Goal: Task Accomplishment & Management: Complete application form

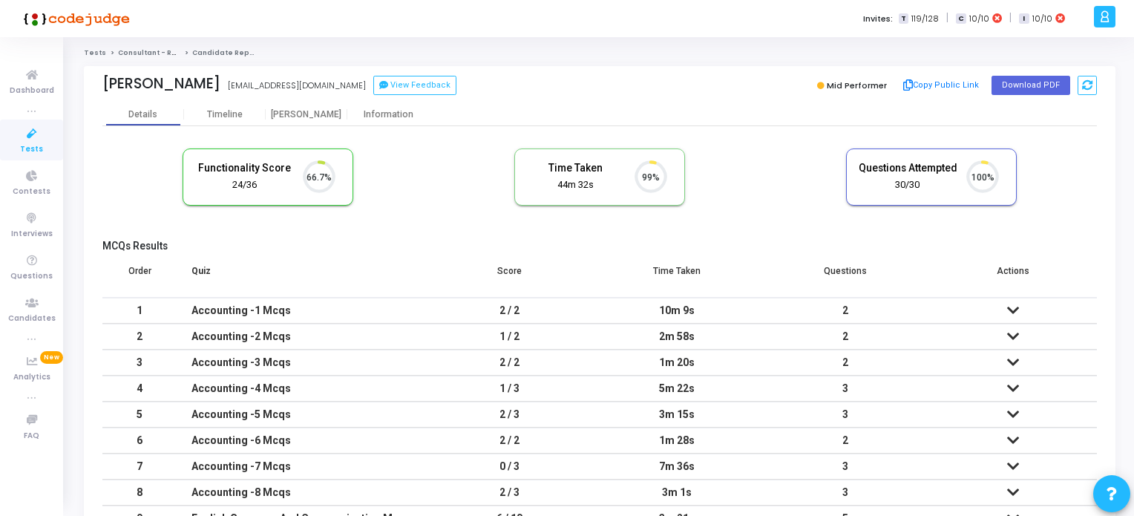
scroll to position [30, 38]
click at [33, 154] on span "Tests" at bounding box center [31, 149] width 23 height 13
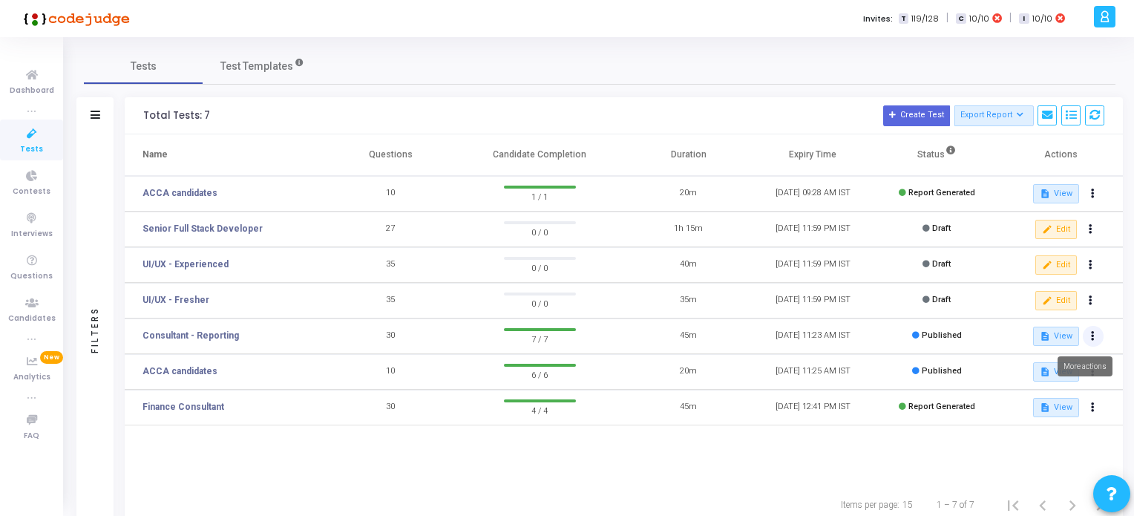
click at [1092, 333] on icon at bounding box center [1093, 336] width 4 height 7
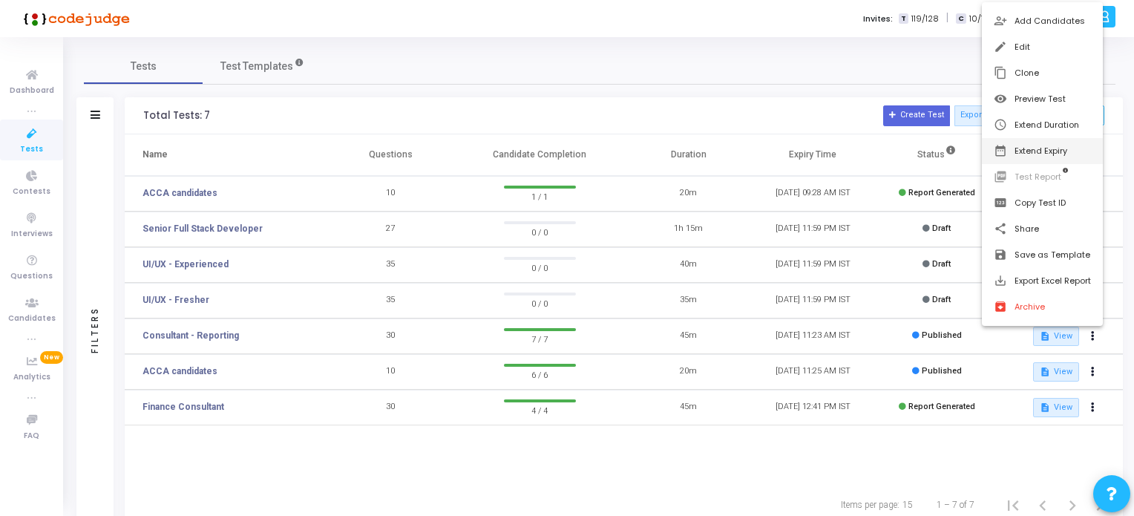
click at [1048, 151] on button "date_range Extend Expiry" at bounding box center [1042, 151] width 121 height 26
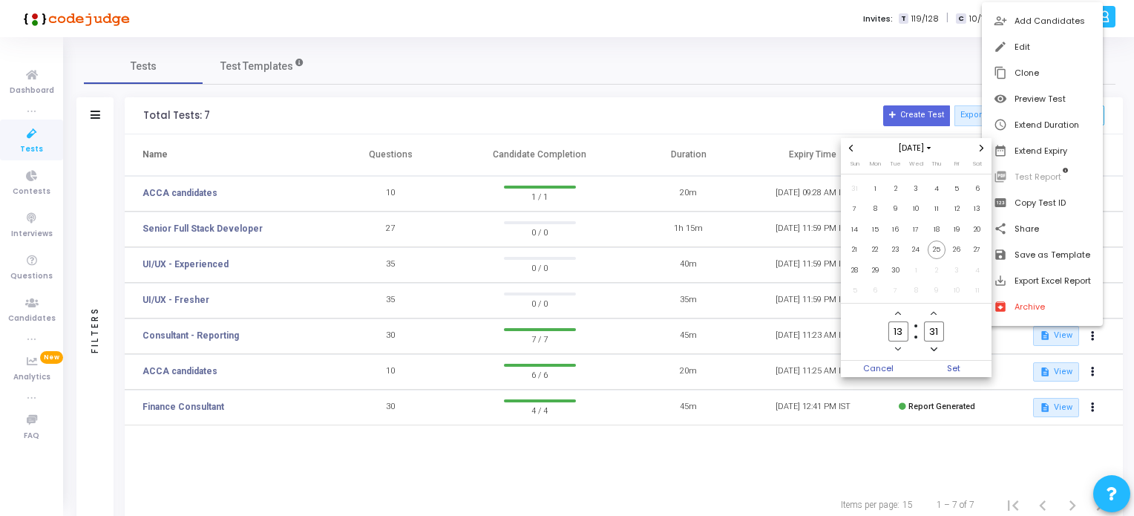
click at [982, 148] on icon "Next month" at bounding box center [982, 148] width 4 height 6
click at [958, 249] on span "24" at bounding box center [957, 250] width 19 height 19
click at [953, 365] on span "Set" at bounding box center [954, 369] width 76 height 16
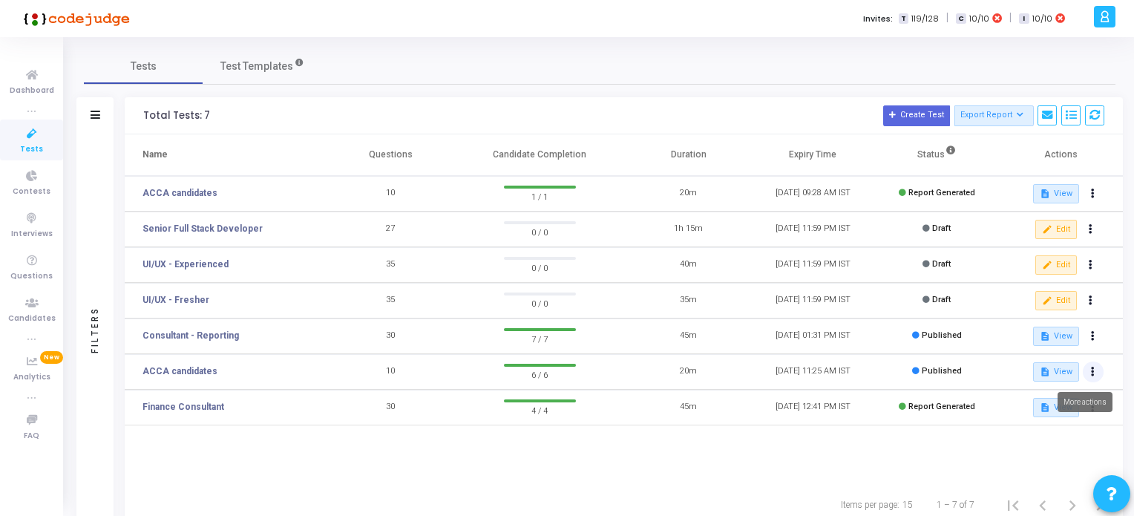
click at [1091, 374] on icon at bounding box center [1093, 371] width 4 height 7
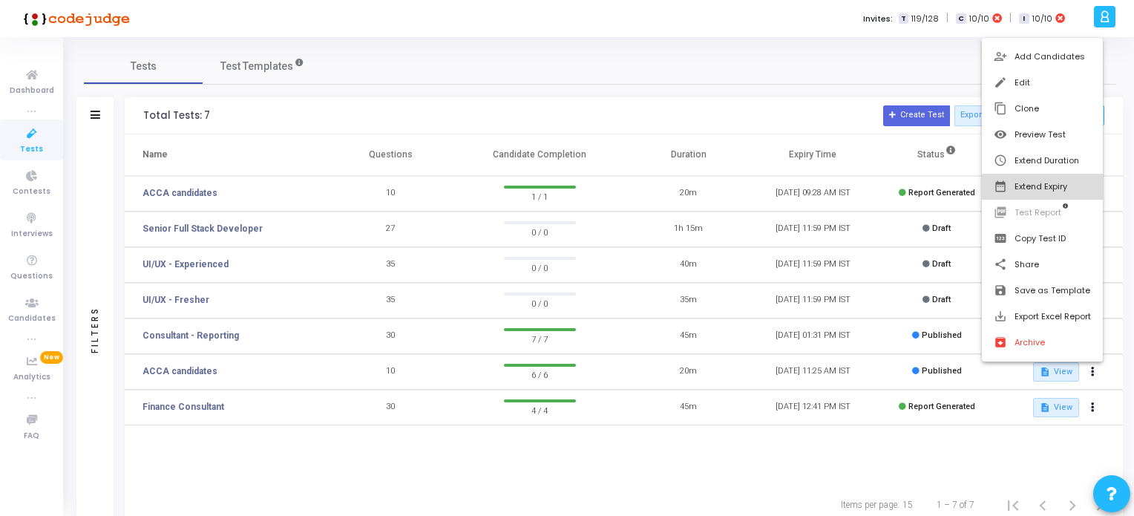
click at [1043, 183] on button "date_range Extend Expiry" at bounding box center [1042, 187] width 121 height 26
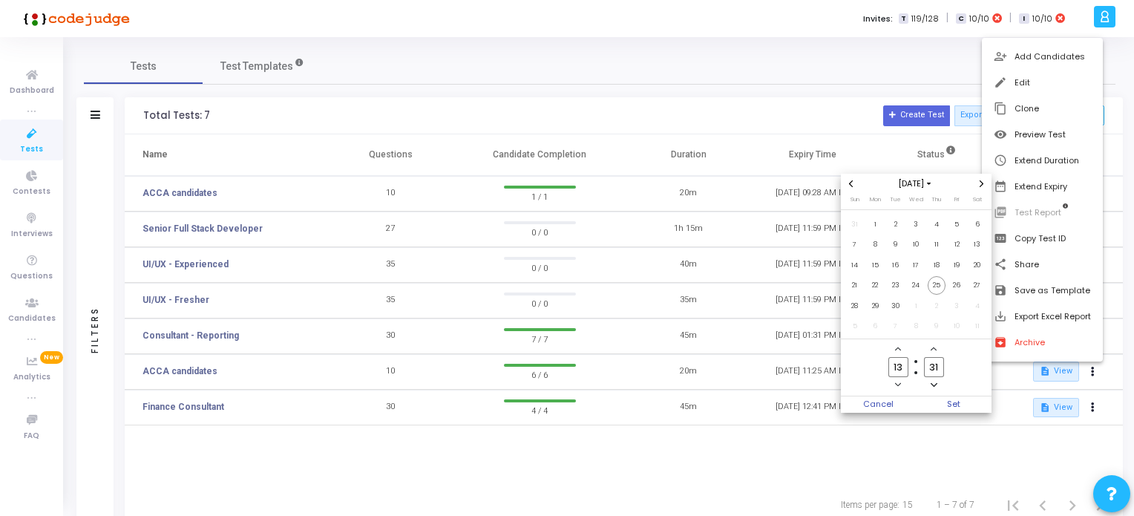
click at [983, 183] on icon "Next month" at bounding box center [982, 183] width 6 height 6
click at [959, 284] on span "24" at bounding box center [957, 285] width 19 height 19
click at [956, 398] on span "Set" at bounding box center [954, 404] width 76 height 16
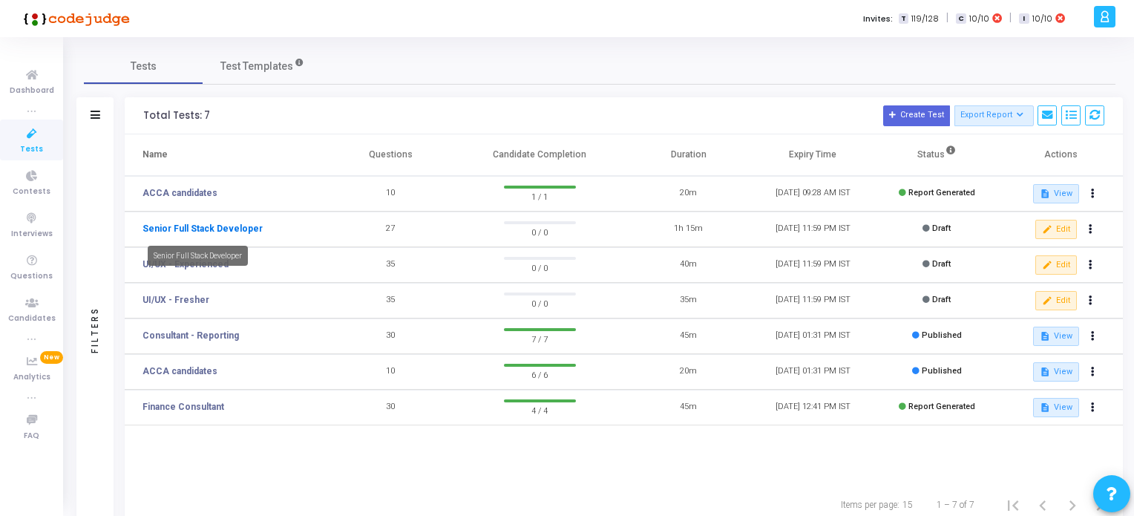
click at [223, 226] on link "Senior Full Stack Developer" at bounding box center [203, 228] width 120 height 13
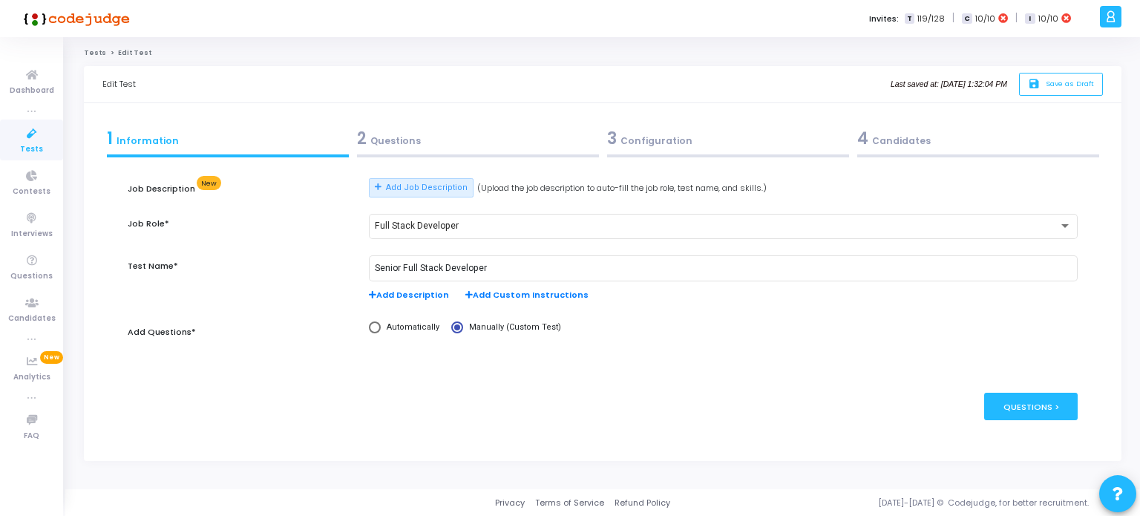
click at [394, 143] on div "2 Questions" at bounding box center [478, 138] width 242 height 25
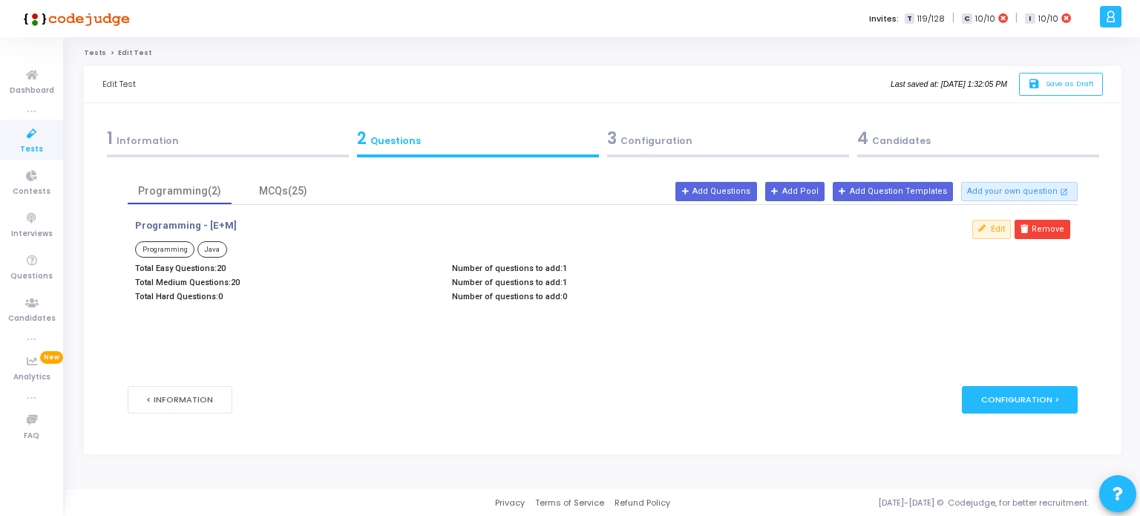
click at [634, 139] on div "3 Configuration" at bounding box center [728, 138] width 242 height 25
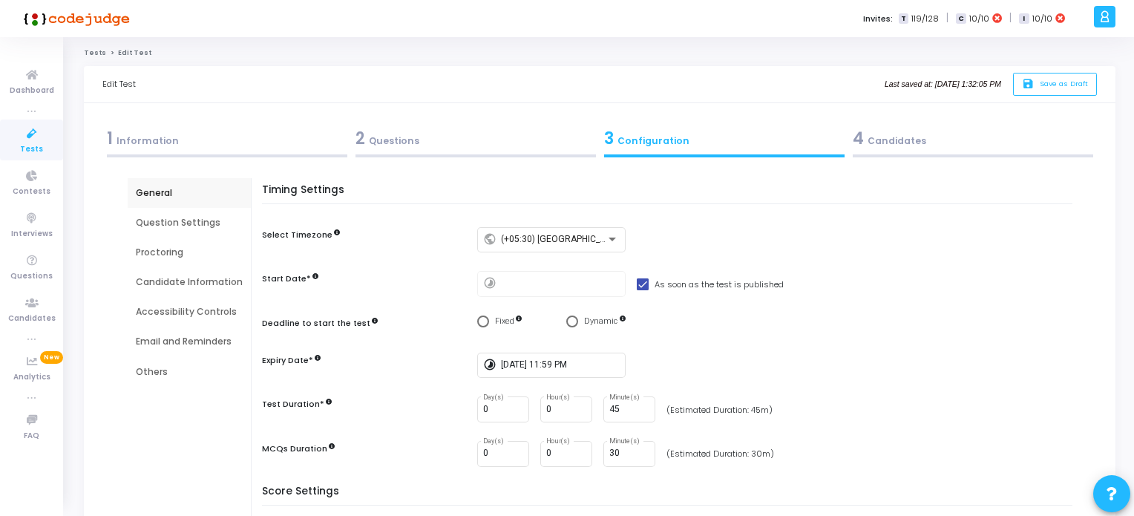
click at [394, 137] on div "2 Questions" at bounding box center [476, 138] width 241 height 25
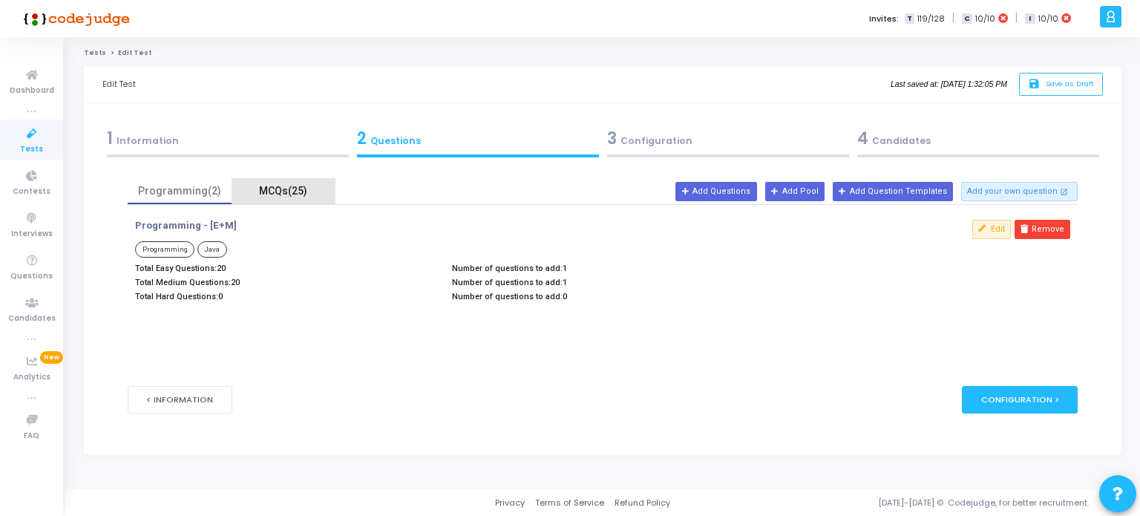
click at [275, 192] on div "MCQs(25)" at bounding box center [284, 191] width 86 height 16
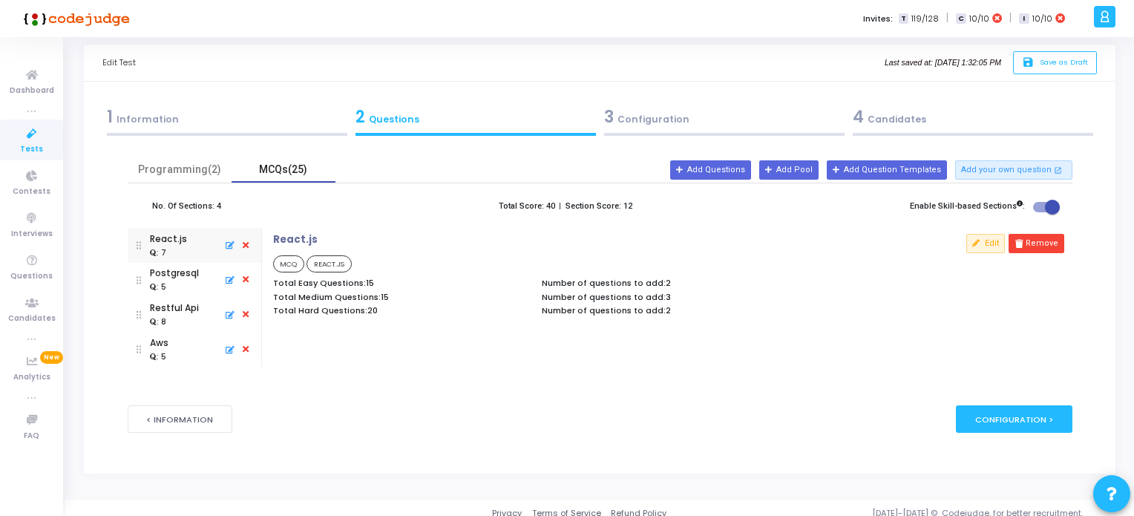
scroll to position [32, 0]
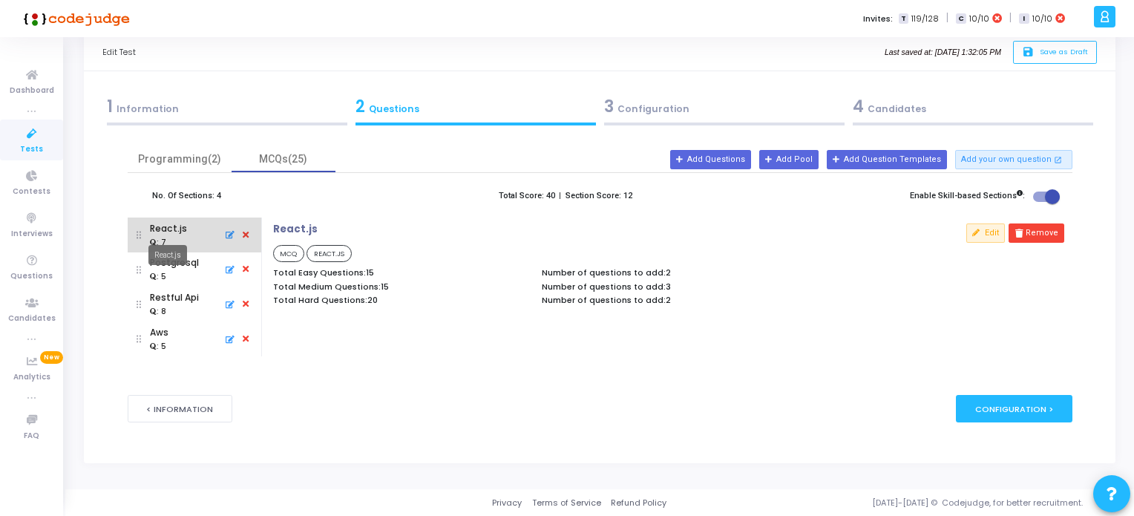
click at [164, 228] on div "React.js" at bounding box center [168, 228] width 37 height 13
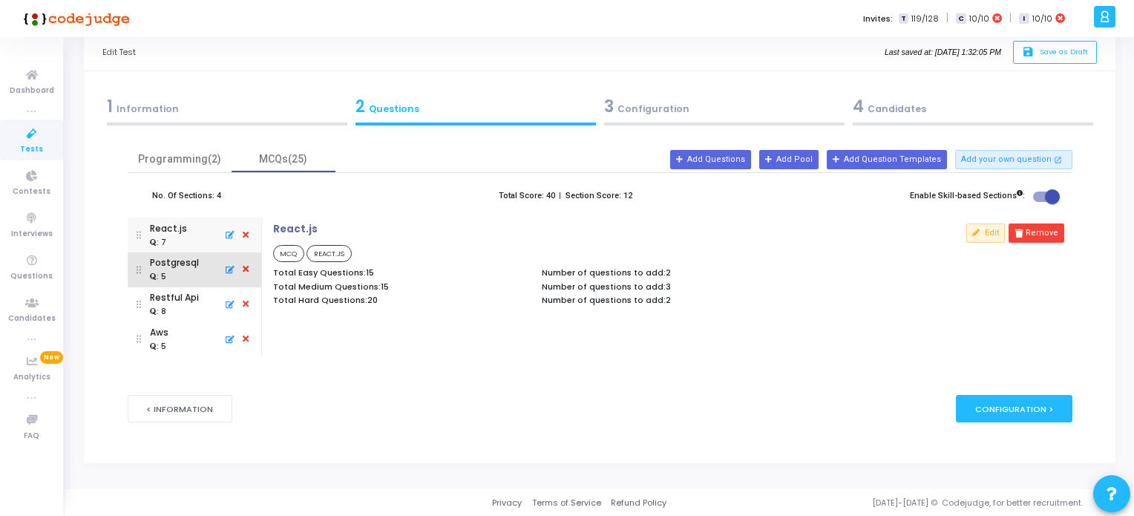
click at [195, 270] on div ": 5" at bounding box center [174, 276] width 49 height 13
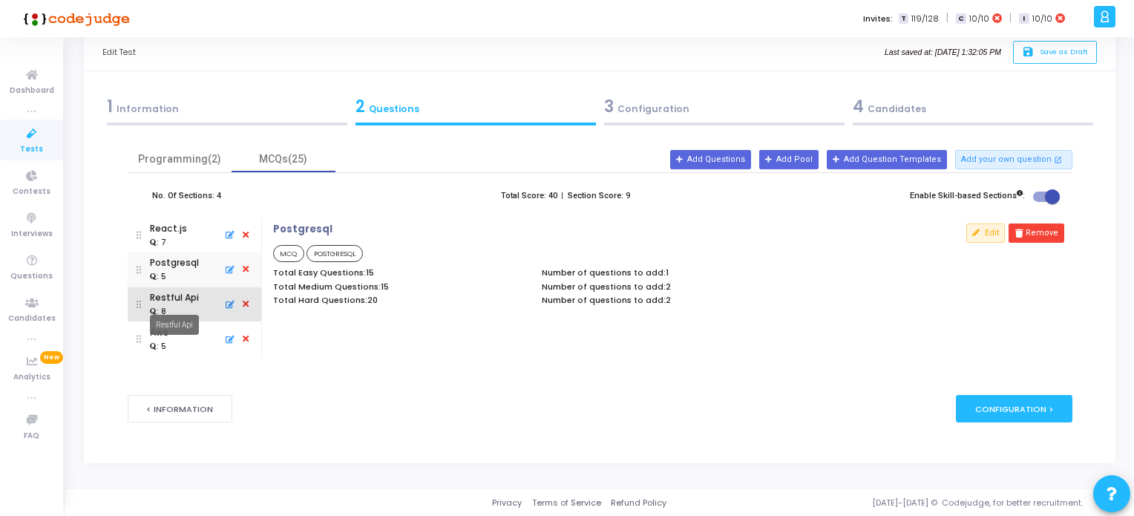
click at [174, 303] on div "Restful Api" at bounding box center [174, 297] width 49 height 13
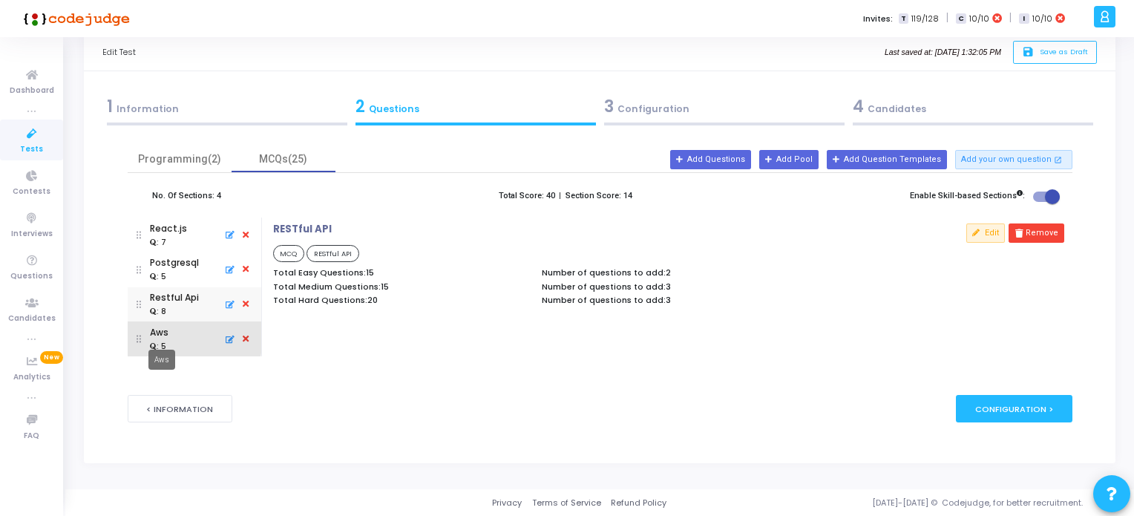
click at [160, 336] on div "Aws" at bounding box center [162, 332] width 25 height 13
click at [36, 143] on span "Tests" at bounding box center [31, 149] width 23 height 13
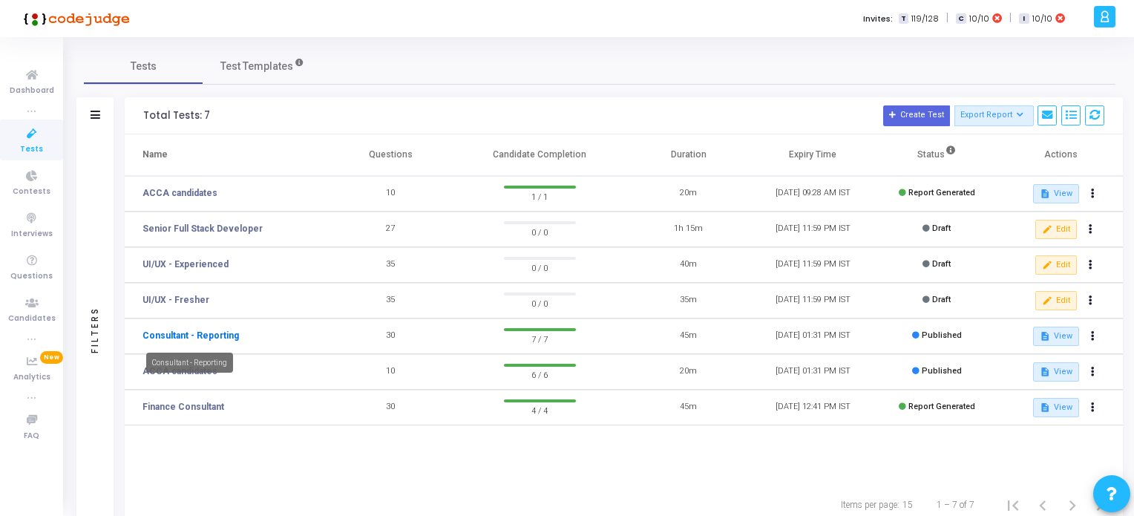
click at [202, 335] on link "Consultant - Reporting" at bounding box center [191, 335] width 97 height 13
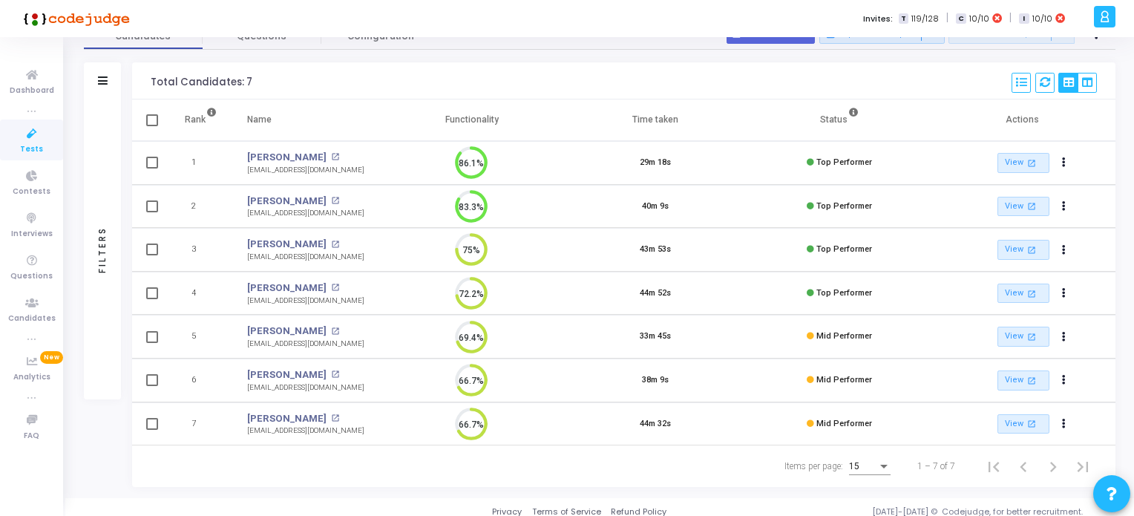
scroll to position [85, 0]
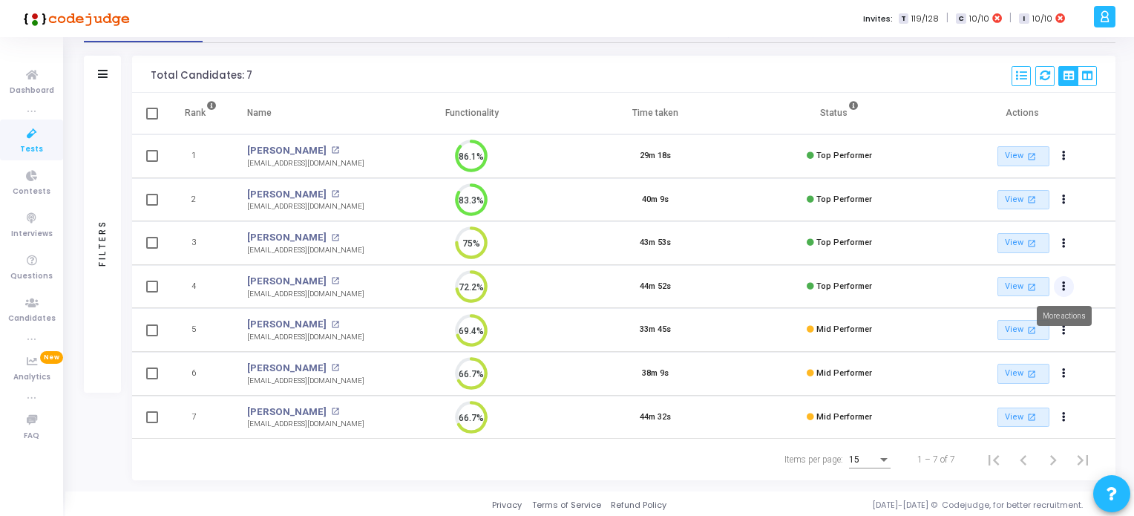
click at [1063, 283] on icon "Actions" at bounding box center [1064, 286] width 4 height 7
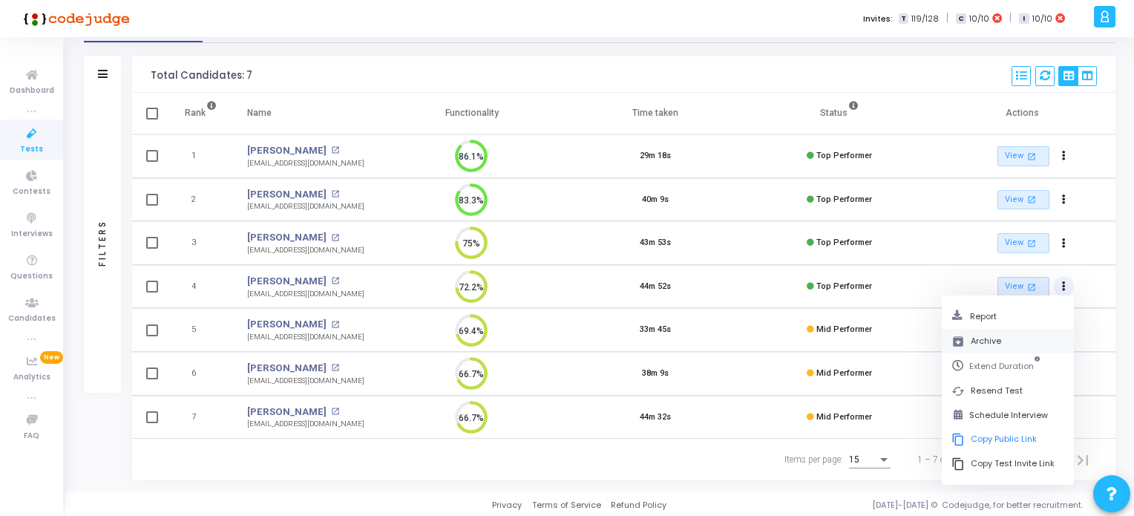
click at [987, 341] on button "archive Archive" at bounding box center [1008, 341] width 132 height 25
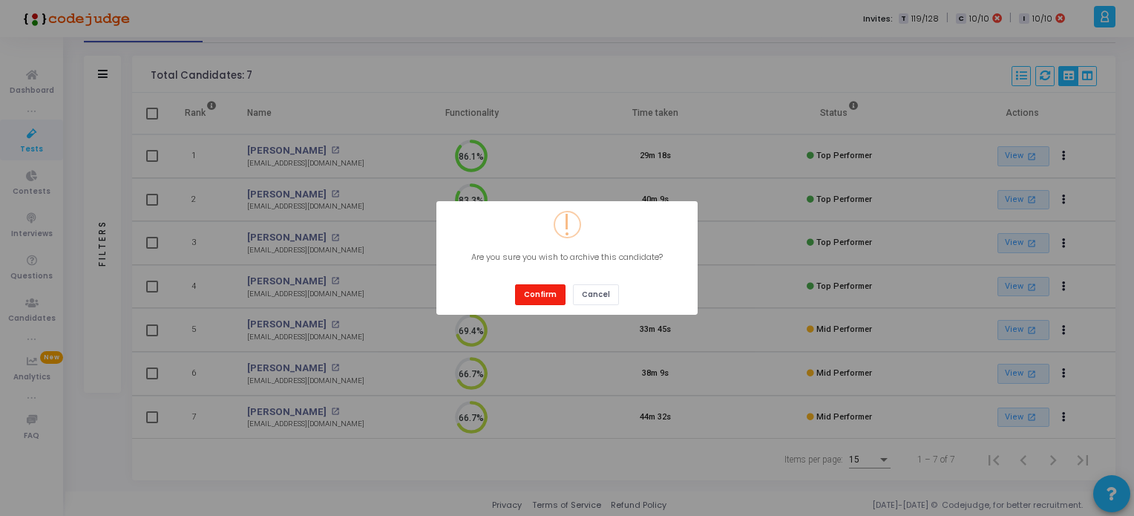
click at [543, 296] on button "Confirm" at bounding box center [540, 294] width 50 height 20
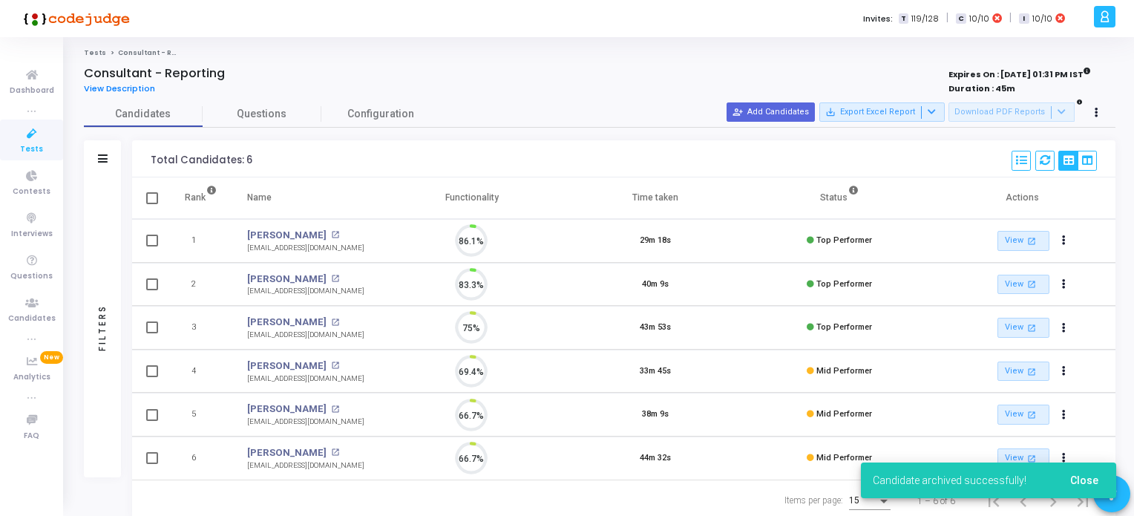
scroll to position [6, 6]
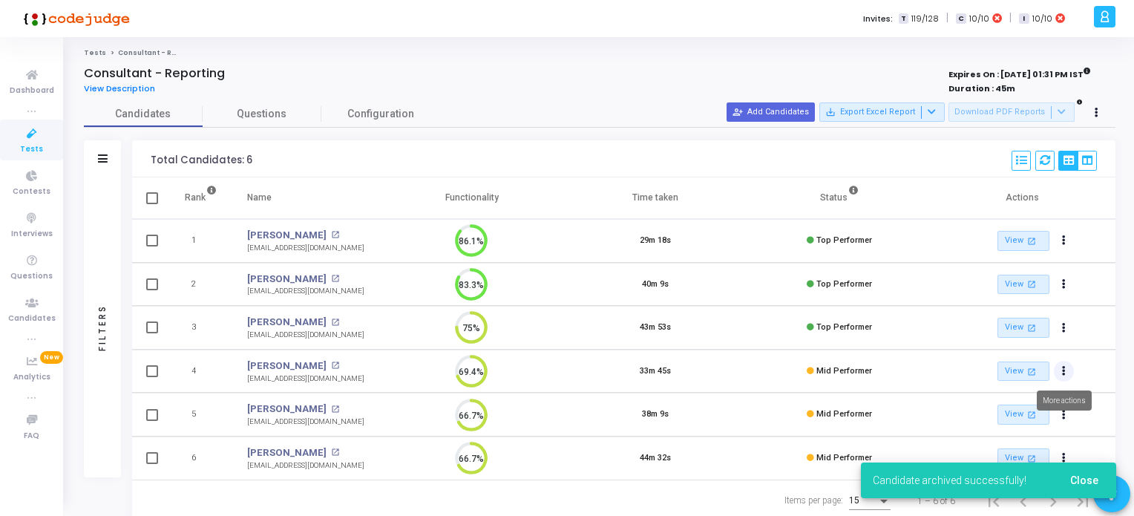
click at [1064, 372] on icon "Actions" at bounding box center [1064, 371] width 4 height 7
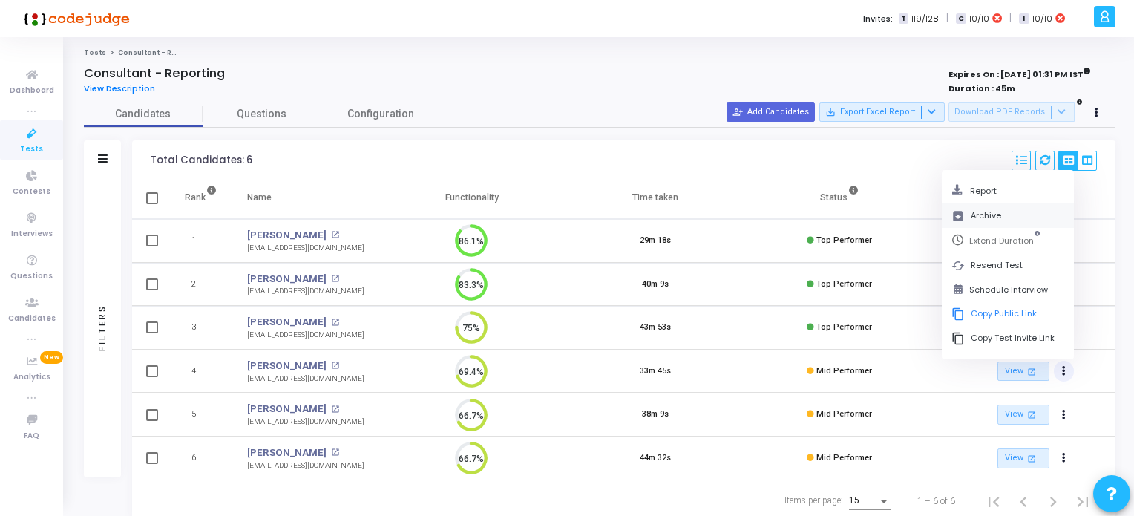
click at [979, 222] on button "archive Archive" at bounding box center [1008, 215] width 132 height 25
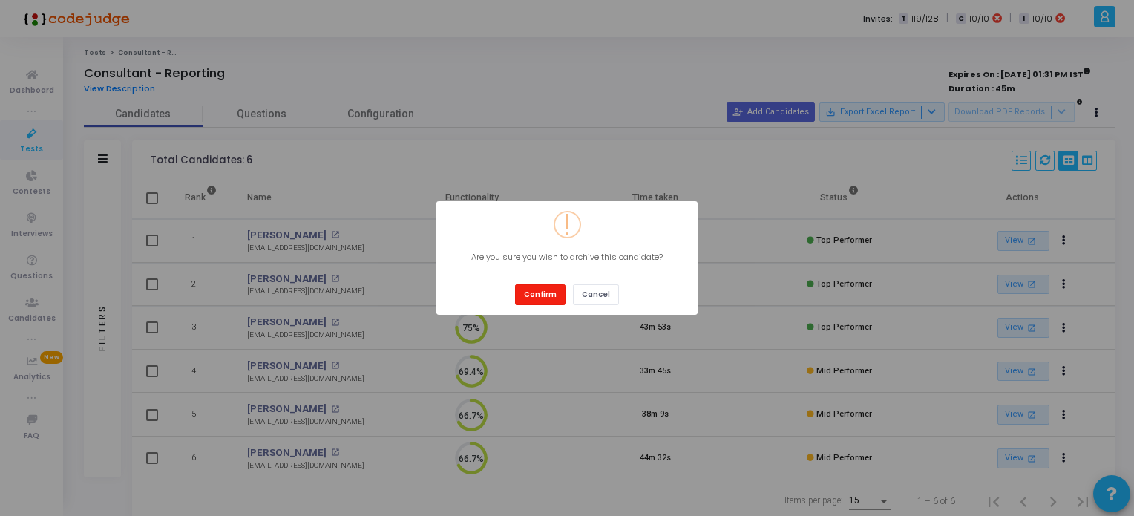
click at [536, 293] on button "Confirm" at bounding box center [540, 294] width 50 height 20
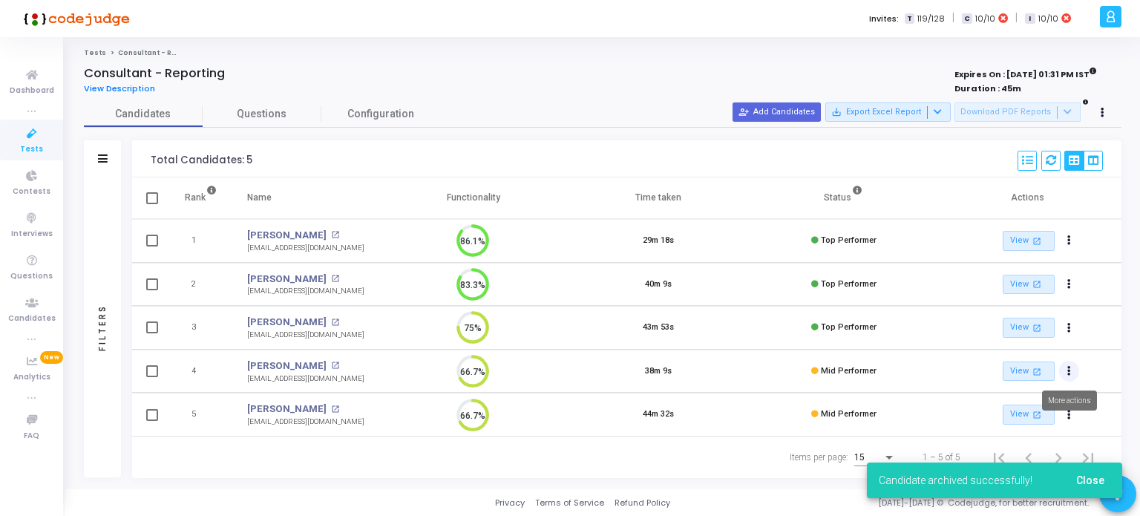
click at [1069, 370] on icon "Actions" at bounding box center [1070, 371] width 4 height 7
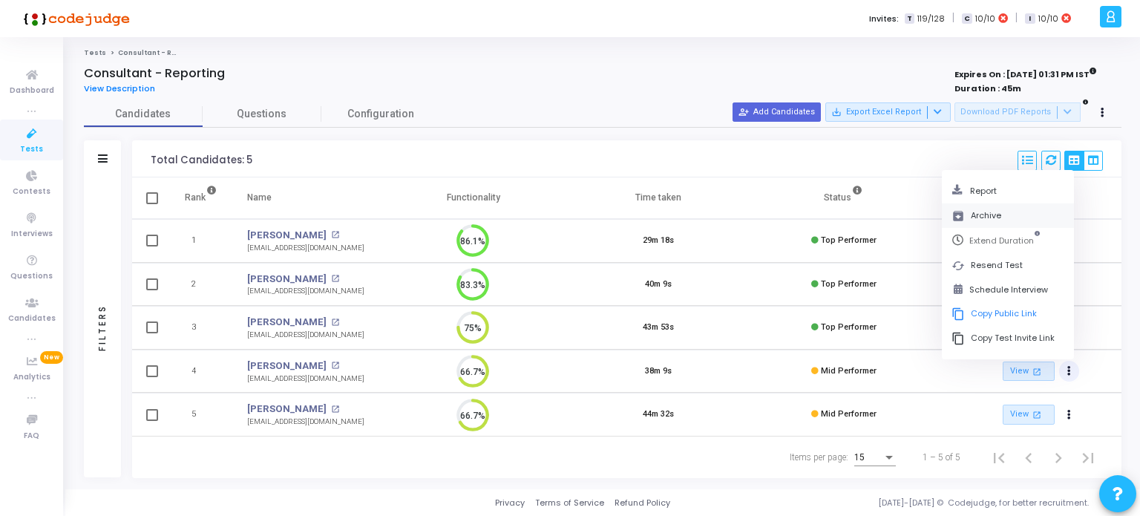
click at [977, 217] on button "archive Archive" at bounding box center [1008, 215] width 132 height 25
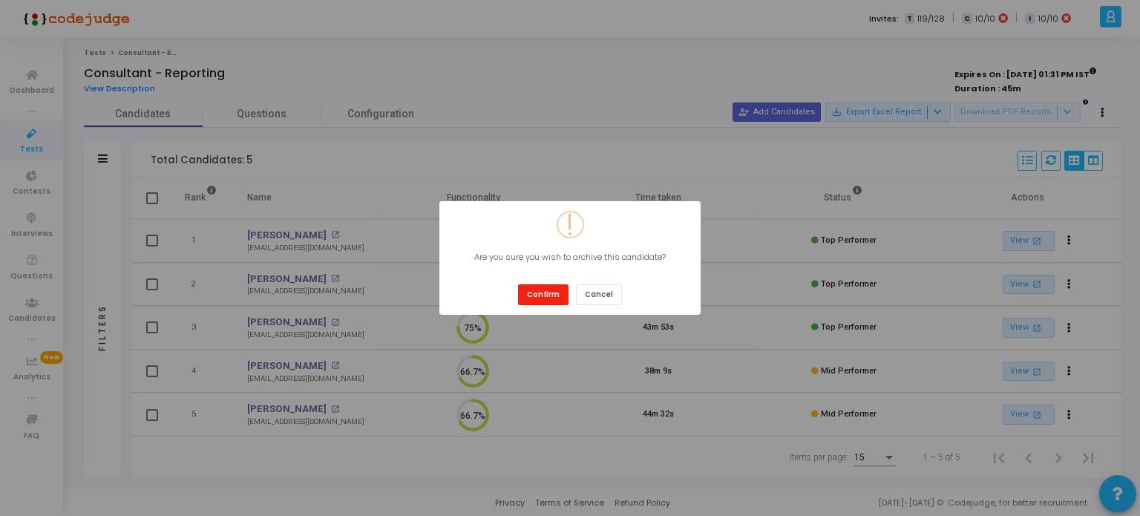
click at [554, 296] on button "Confirm" at bounding box center [543, 294] width 50 height 20
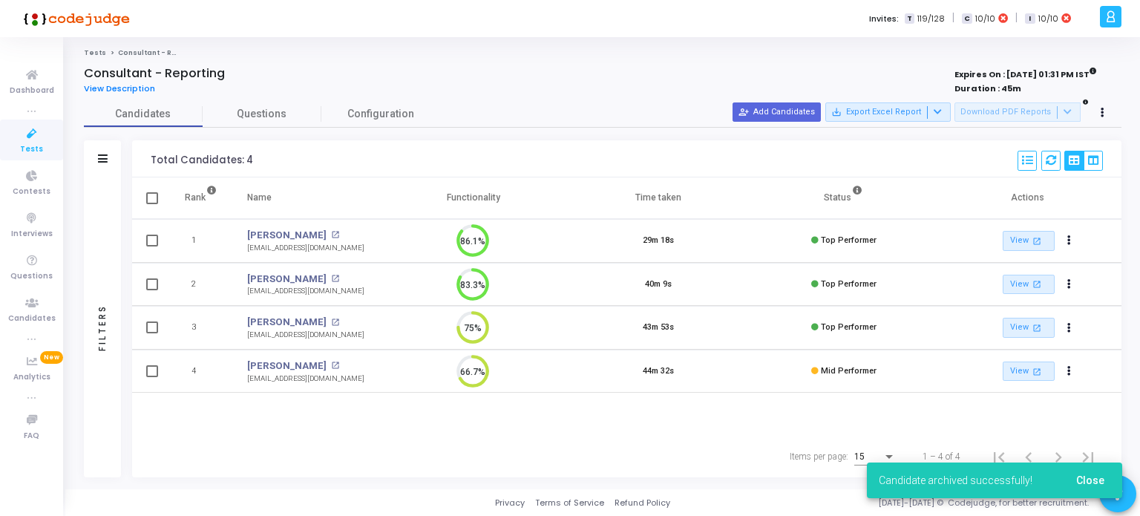
click at [30, 141] on icon at bounding box center [31, 134] width 31 height 19
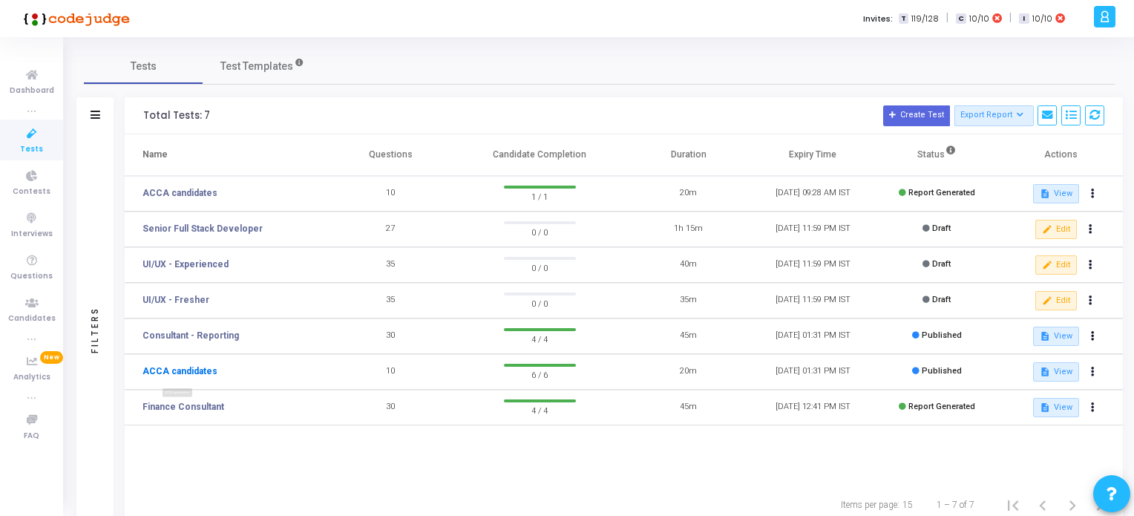
click at [190, 373] on link "ACCA candidates" at bounding box center [180, 371] width 75 height 13
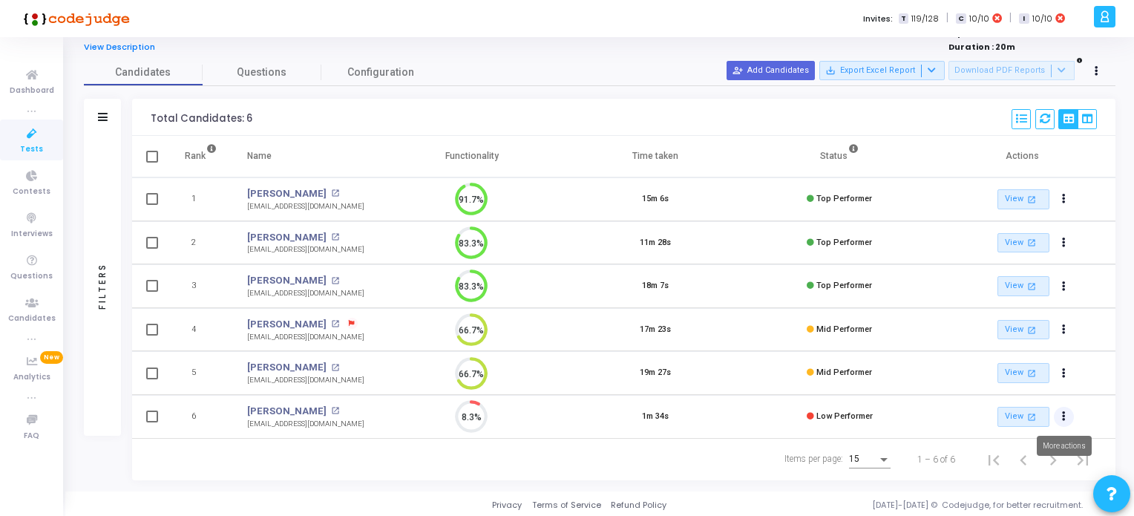
click at [1065, 413] on icon "Actions" at bounding box center [1064, 416] width 4 height 7
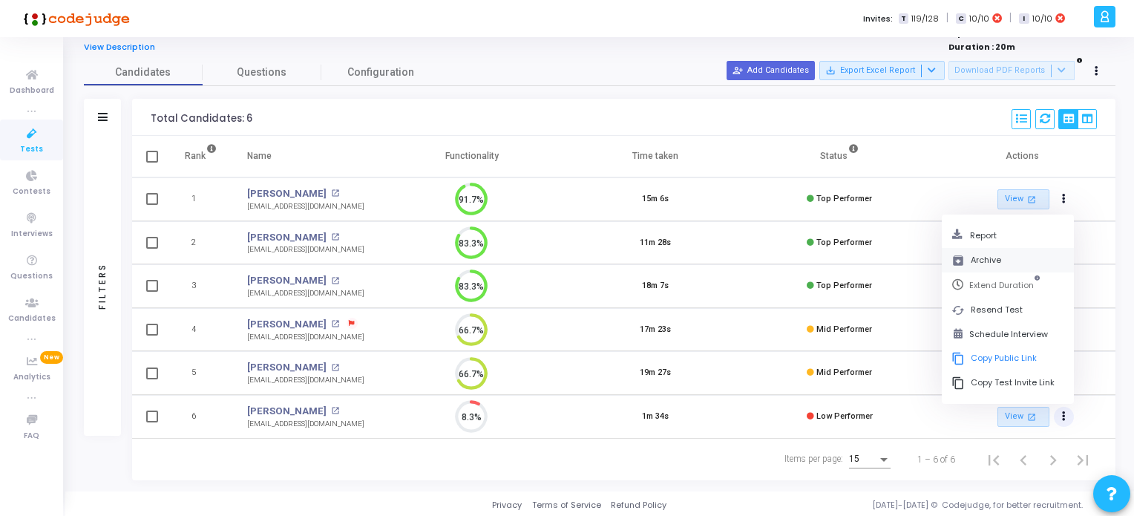
click at [987, 258] on button "archive Archive" at bounding box center [1008, 260] width 132 height 25
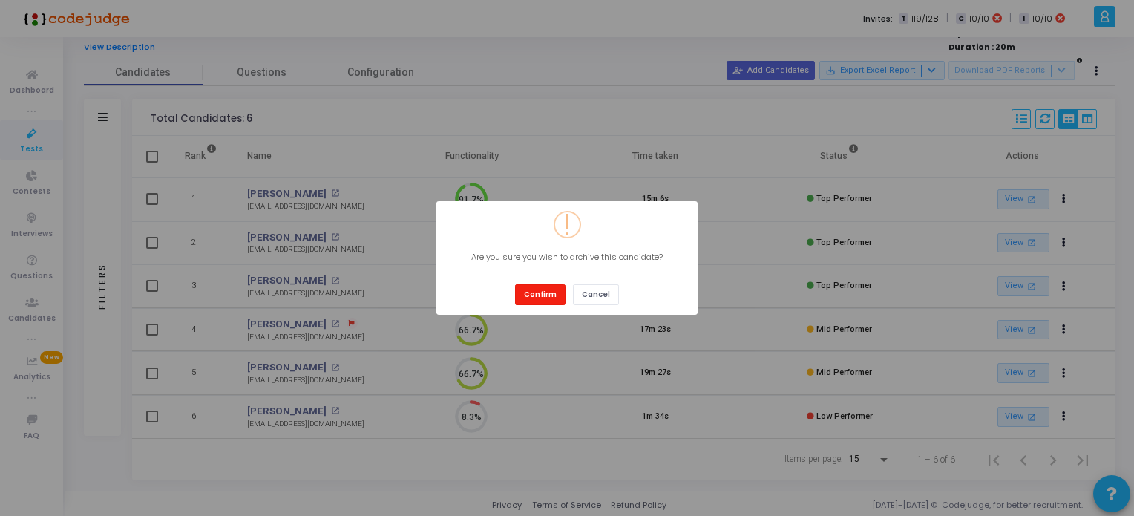
click at [529, 290] on button "Confirm" at bounding box center [540, 294] width 50 height 20
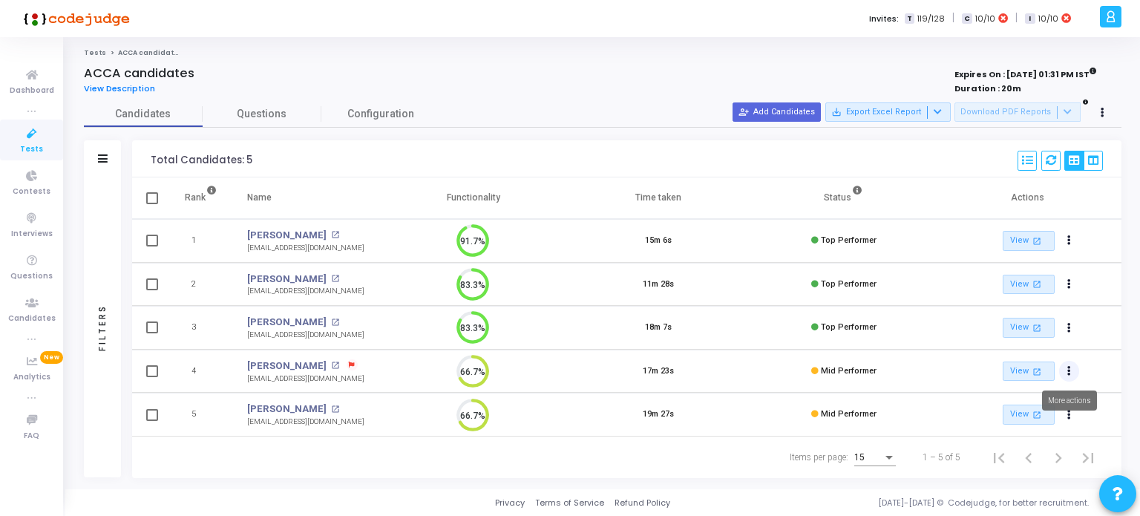
click at [1066, 370] on button "Actions" at bounding box center [1069, 371] width 21 height 21
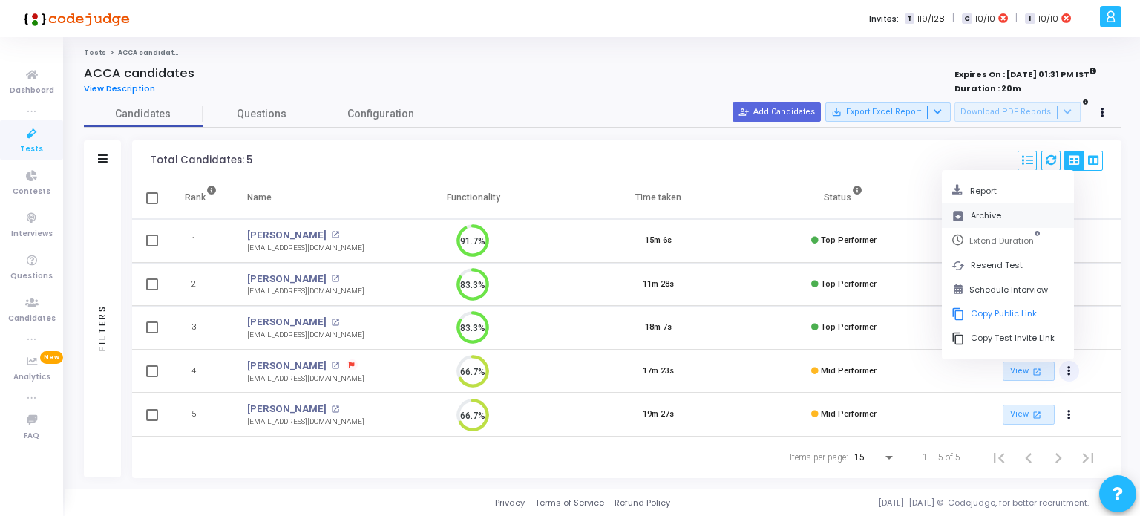
click at [982, 216] on button "archive Archive" at bounding box center [1008, 215] width 132 height 25
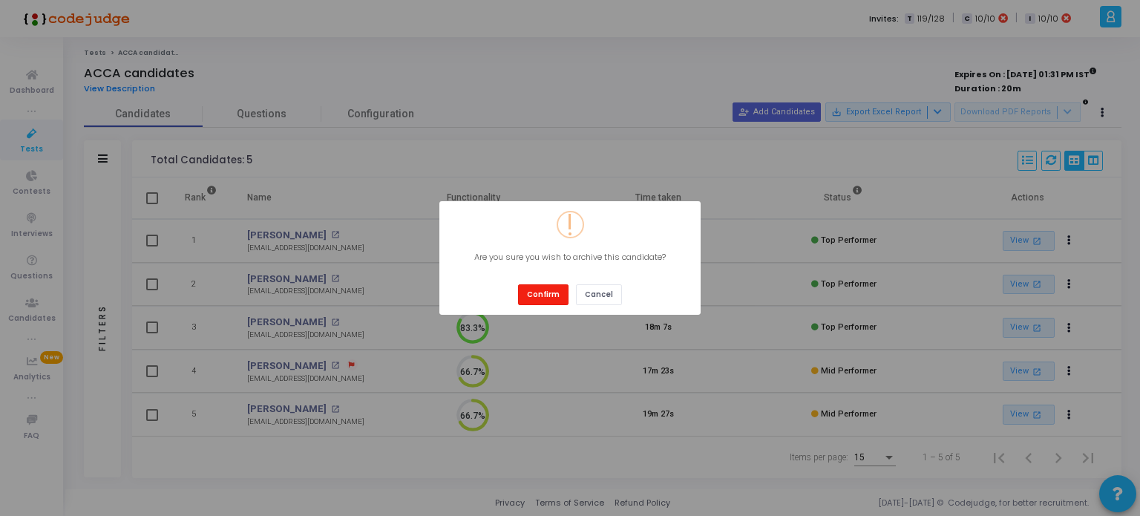
click at [540, 292] on button "Confirm" at bounding box center [543, 294] width 50 height 20
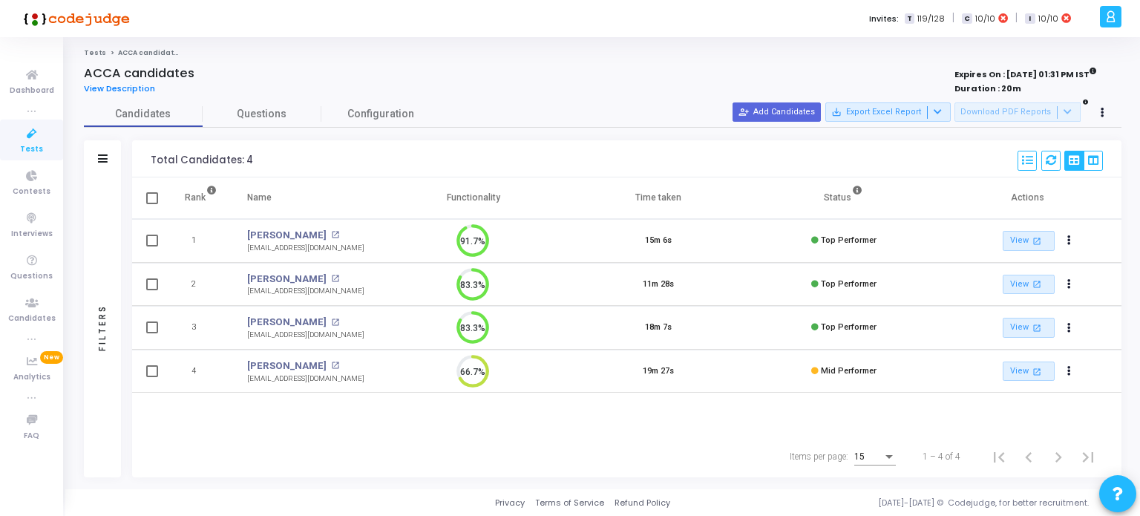
click at [31, 133] on icon at bounding box center [31, 134] width 31 height 19
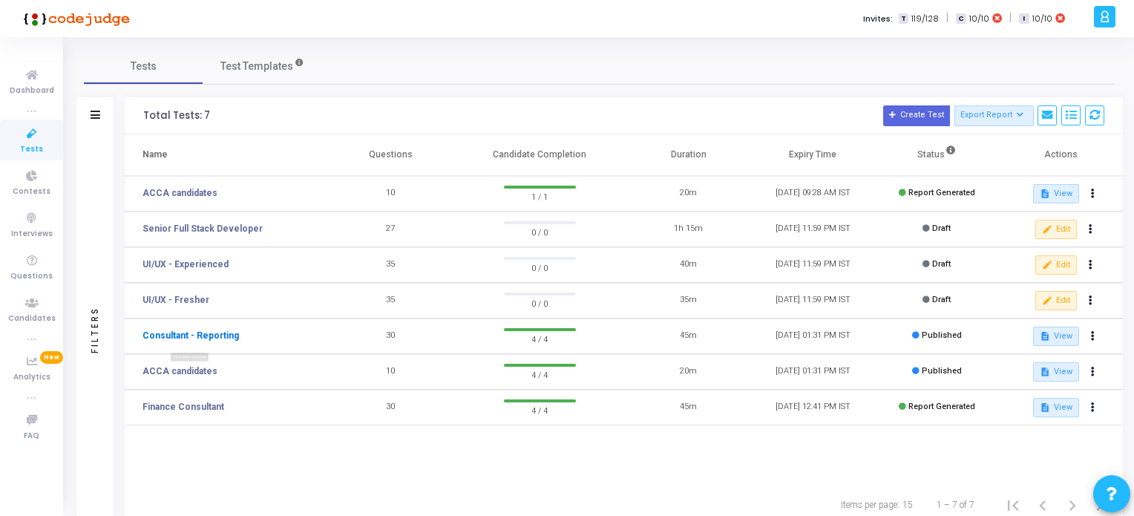
click at [199, 338] on link "Consultant - Reporting" at bounding box center [191, 335] width 97 height 13
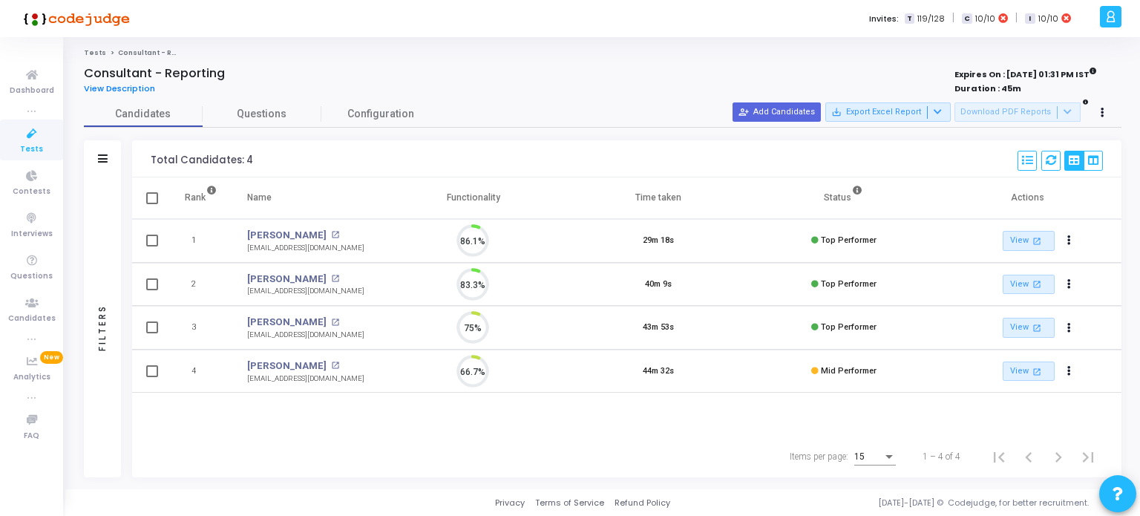
scroll to position [30, 38]
click at [801, 115] on button "person_add_alt Add Candidates" at bounding box center [777, 111] width 88 height 19
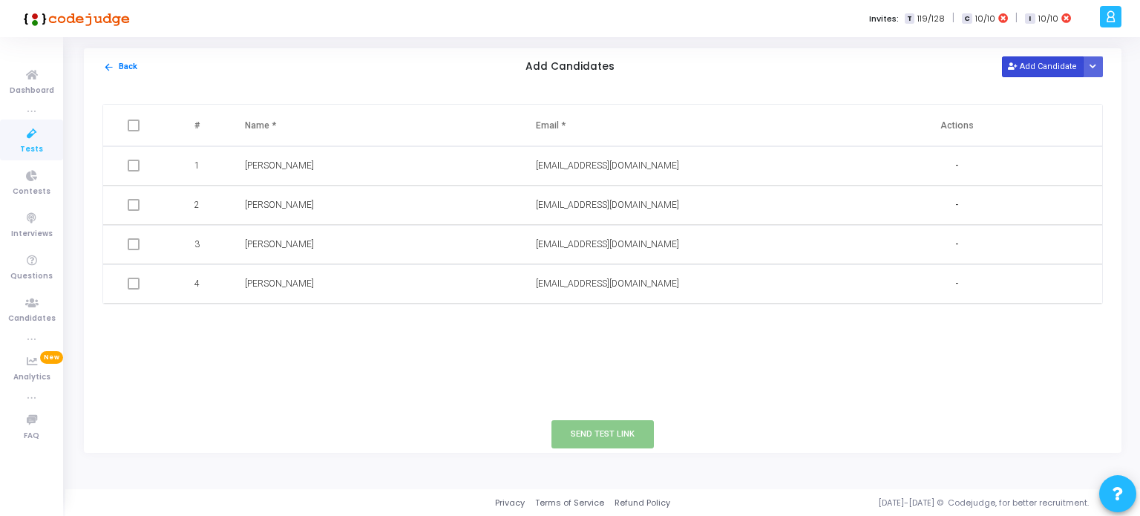
click at [1042, 68] on button "Add Candidate" at bounding box center [1043, 66] width 82 height 20
click at [549, 319] on input "text" at bounding box center [626, 323] width 180 height 25
paste input "[EMAIL_ADDRESS][DOMAIN_NAME]"
click at [549, 319] on input "text" at bounding box center [626, 323] width 180 height 25
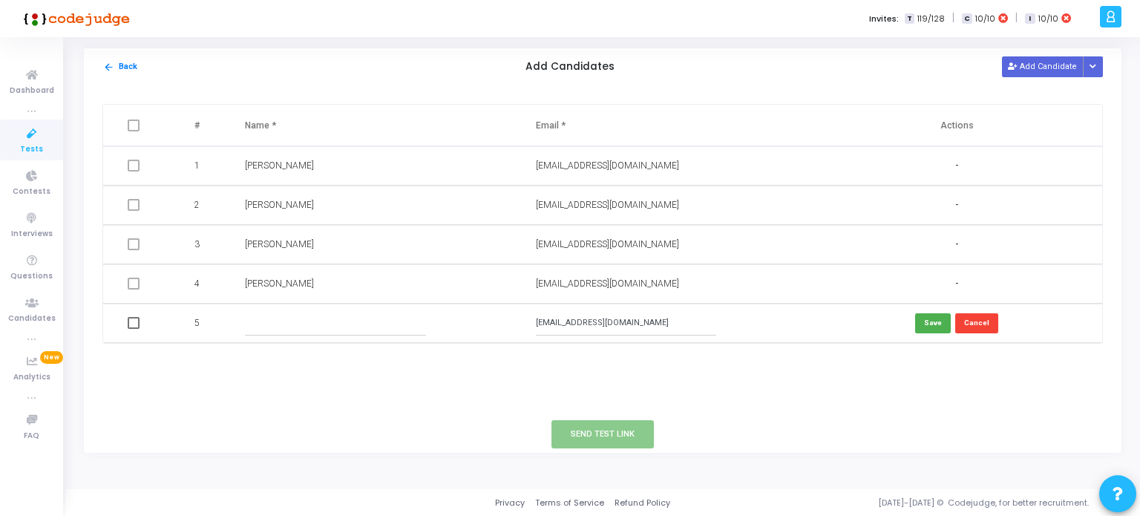
click at [549, 319] on input "[EMAIL_ADDRESS][DOMAIN_NAME]" at bounding box center [626, 323] width 180 height 25
type input "[EMAIL_ADDRESS][DOMAIN_NAME]"
click at [359, 316] on input "text" at bounding box center [335, 323] width 180 height 25
type input "[PERSON_NAME]"
click at [935, 327] on button "Save" at bounding box center [933, 323] width 36 height 20
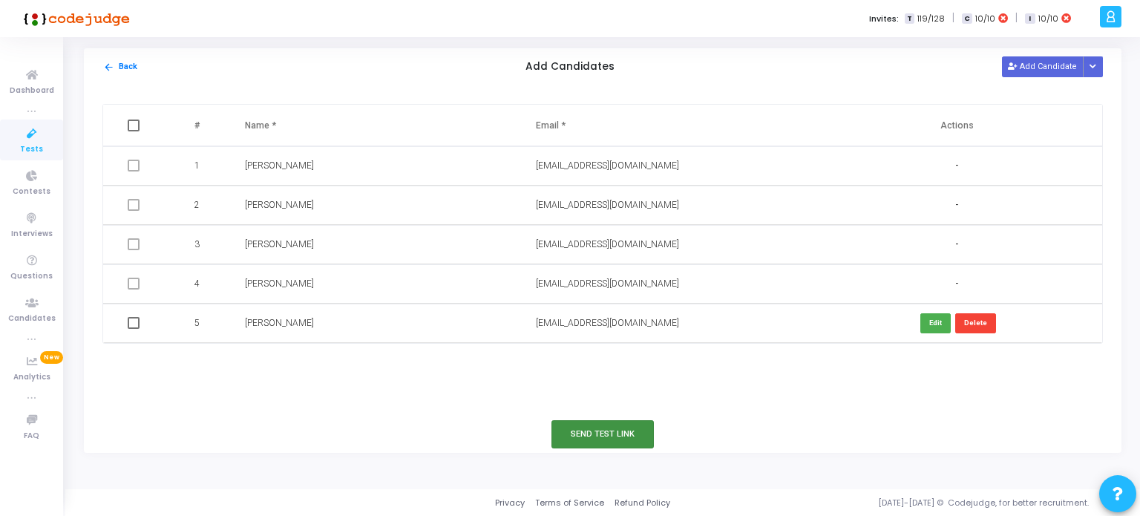
click at [618, 431] on button "Send Test Link" at bounding box center [603, 433] width 102 height 27
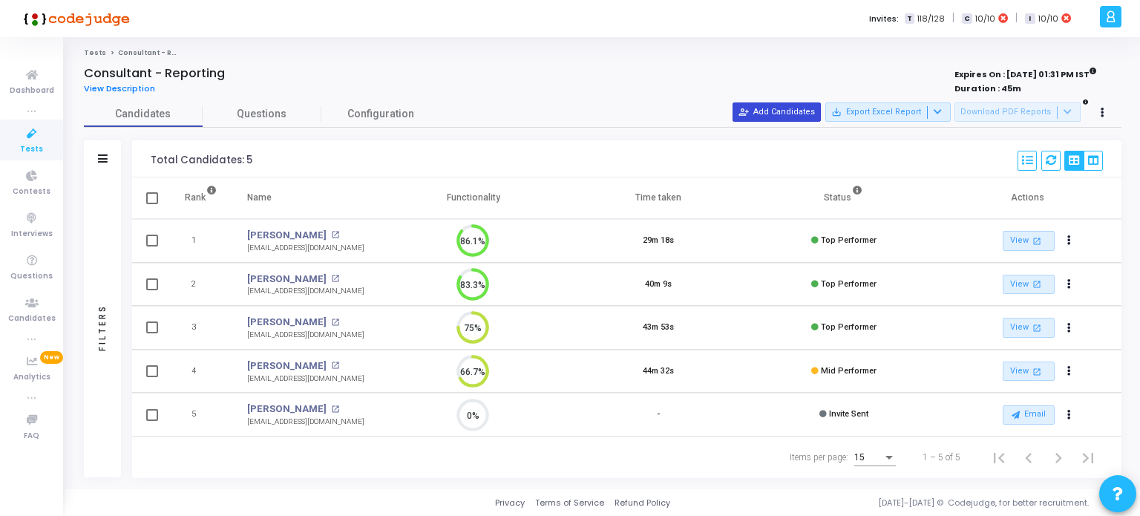
click at [773, 112] on button "person_add_alt Add Candidates" at bounding box center [777, 111] width 88 height 19
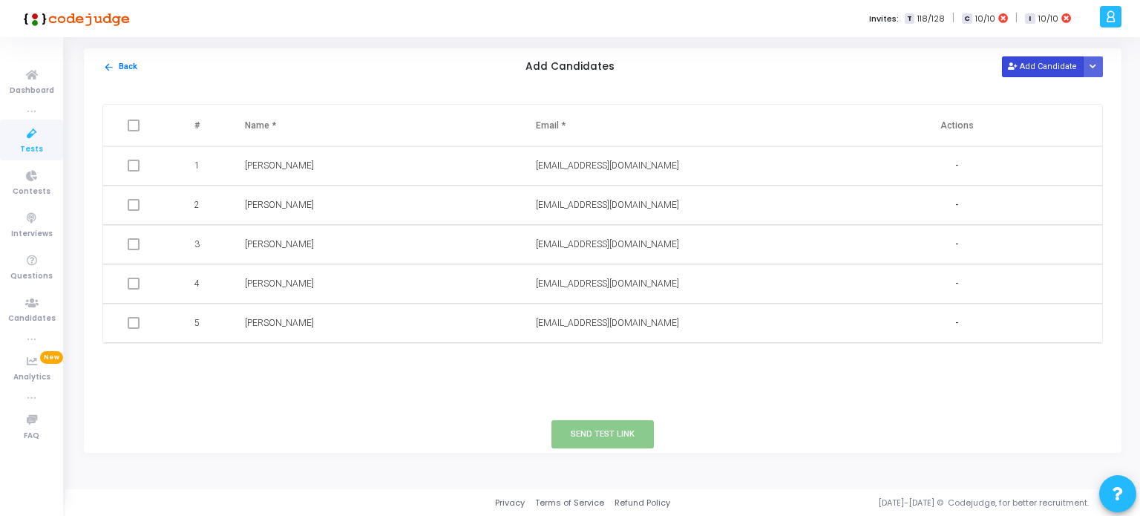
click at [1052, 71] on button "Add Candidate" at bounding box center [1043, 66] width 82 height 20
click at [551, 360] on input "text" at bounding box center [626, 362] width 180 height 25
paste input "[EMAIL_ADDRESS][DOMAIN_NAME]"
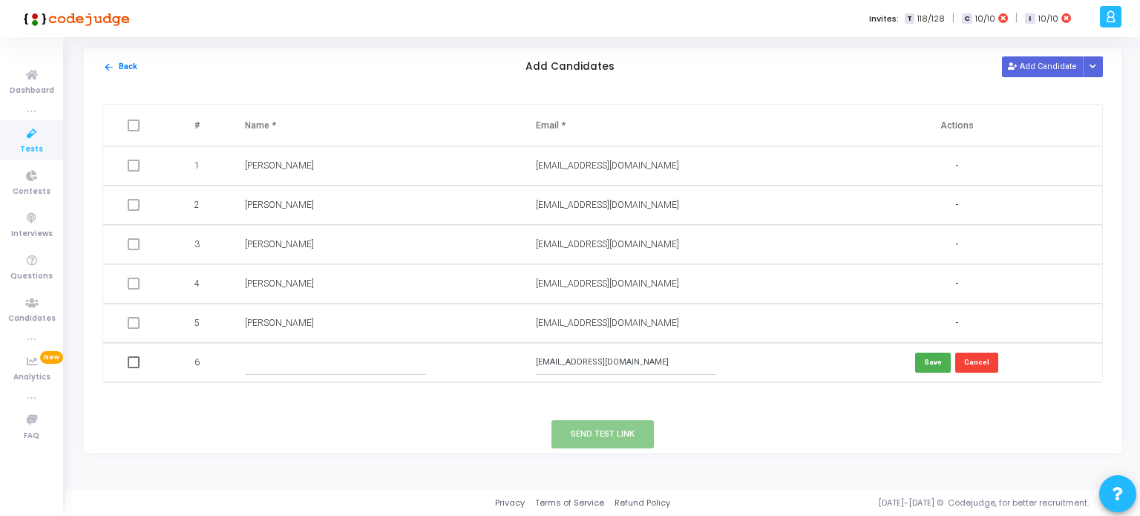
type input "[EMAIL_ADDRESS][DOMAIN_NAME]"
click at [270, 356] on input "text" at bounding box center [335, 362] width 180 height 25
type input "[PERSON_NAME]"
click at [938, 356] on button "Save" at bounding box center [933, 363] width 36 height 20
click at [612, 435] on button "Send Test Link" at bounding box center [603, 433] width 102 height 27
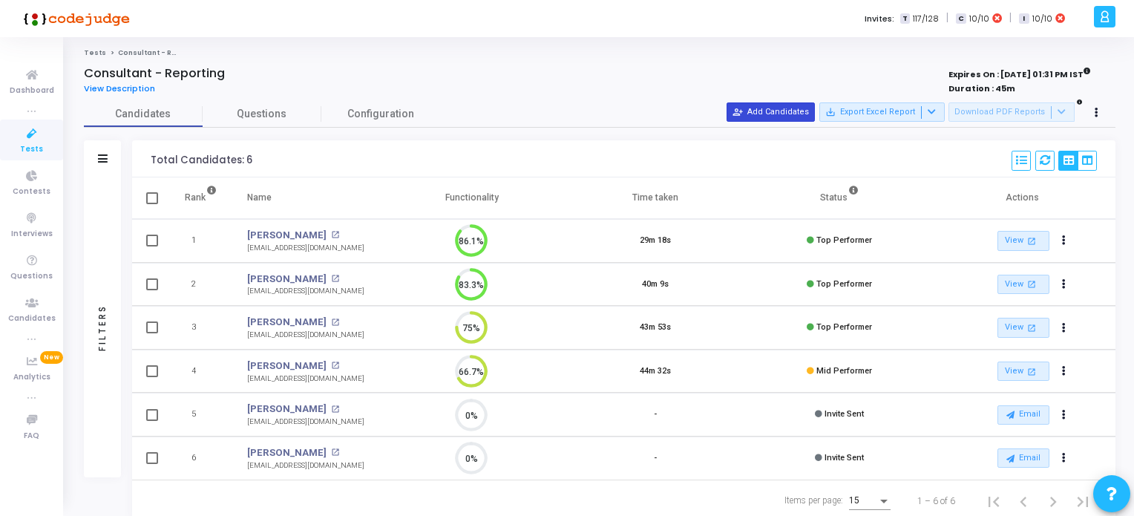
click at [743, 108] on mat-icon "person_add_alt" at bounding box center [738, 112] width 10 height 10
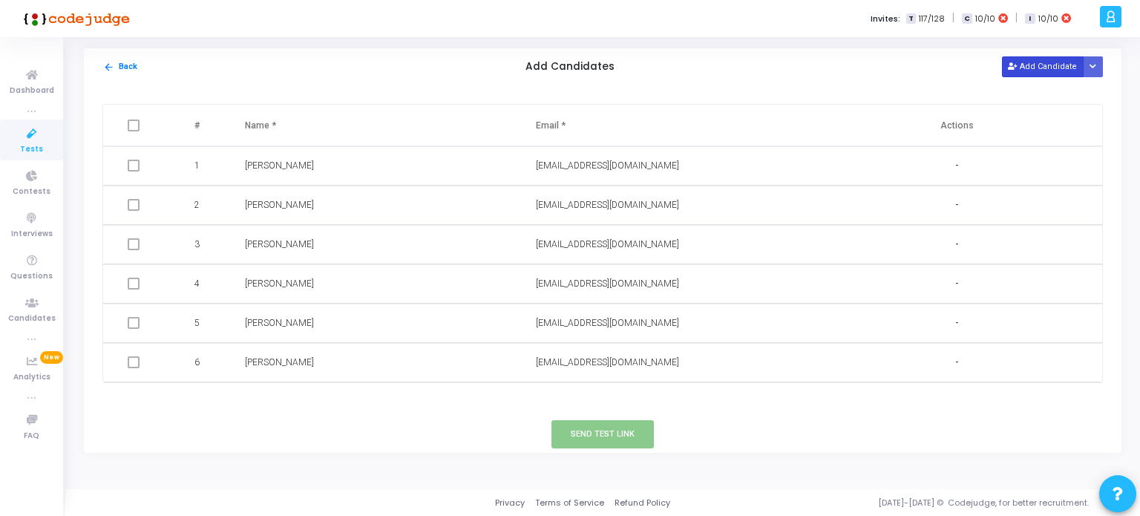
click at [1055, 68] on button "Add Candidate" at bounding box center [1043, 66] width 82 height 20
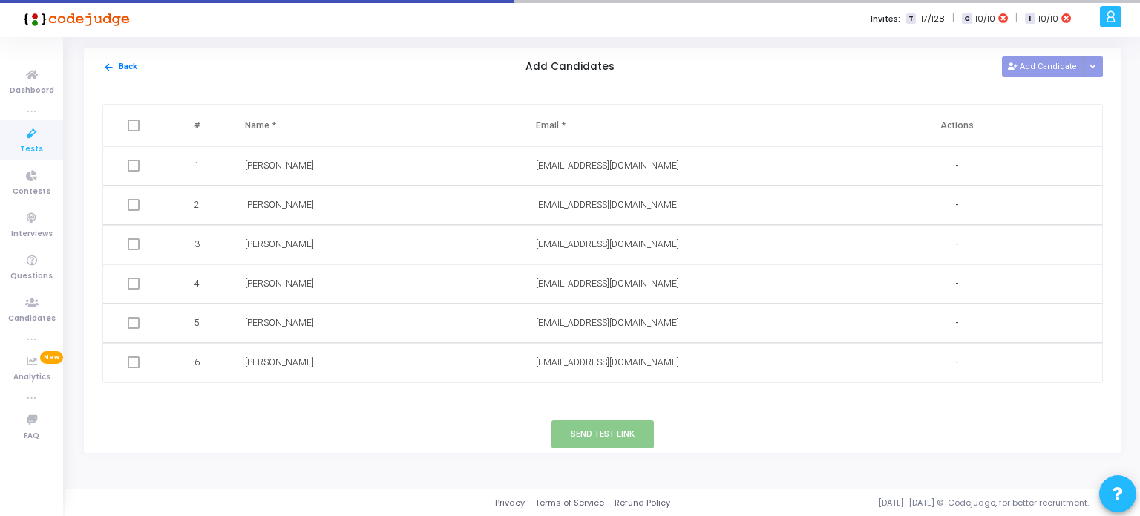
scroll to position [7, 0]
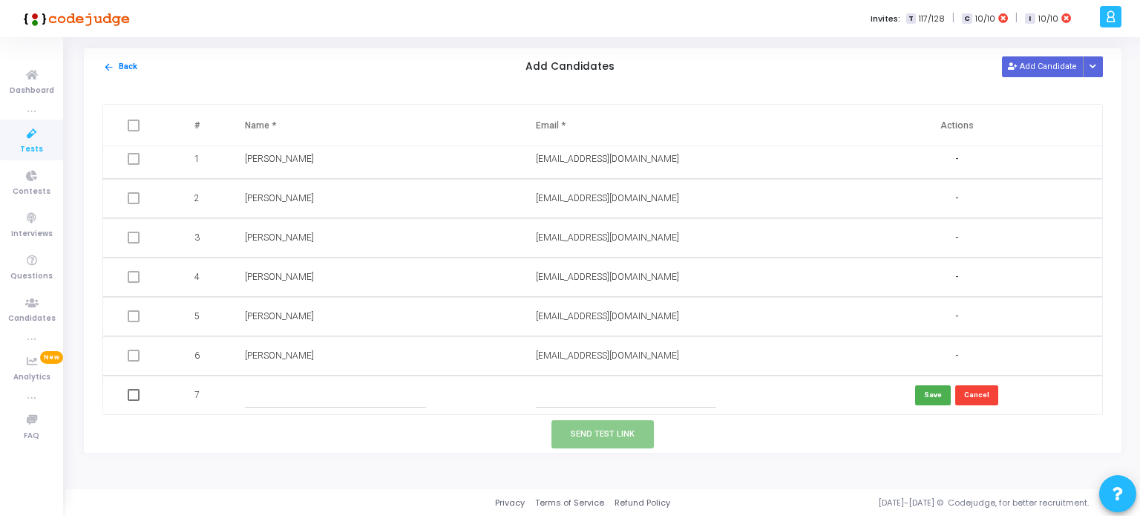
click at [542, 391] on input "text" at bounding box center [626, 395] width 180 height 25
paste input "[EMAIL_ADDRESS][DOMAIN_NAME]"
type input "[EMAIL_ADDRESS][DOMAIN_NAME]"
click at [286, 391] on input "text" at bounding box center [335, 395] width 180 height 25
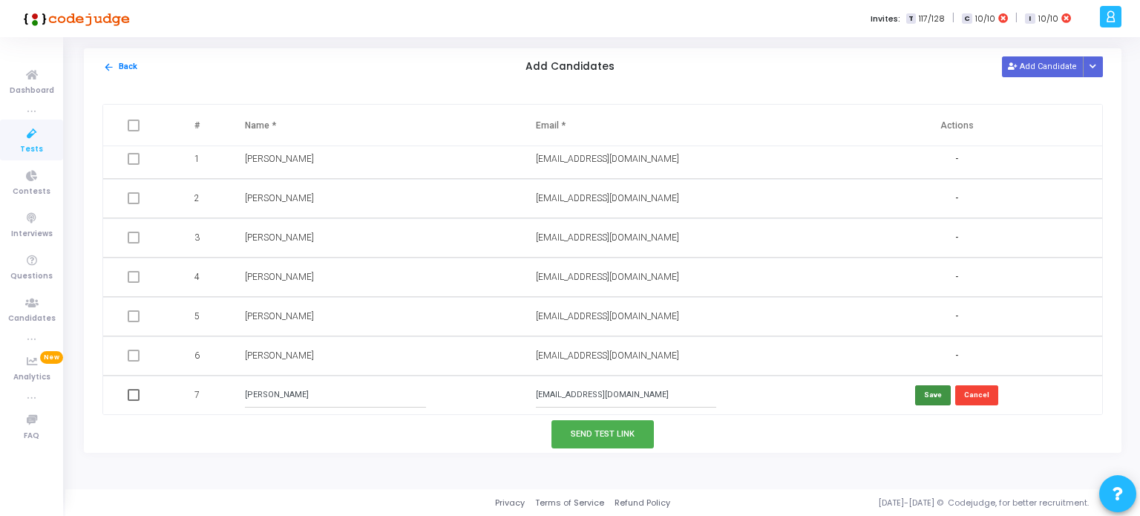
type input "[PERSON_NAME]"
click at [928, 395] on button "Save" at bounding box center [933, 395] width 36 height 20
click at [620, 438] on button "Send Test Link" at bounding box center [603, 433] width 102 height 27
